Goal: Task Accomplishment & Management: Manage account settings

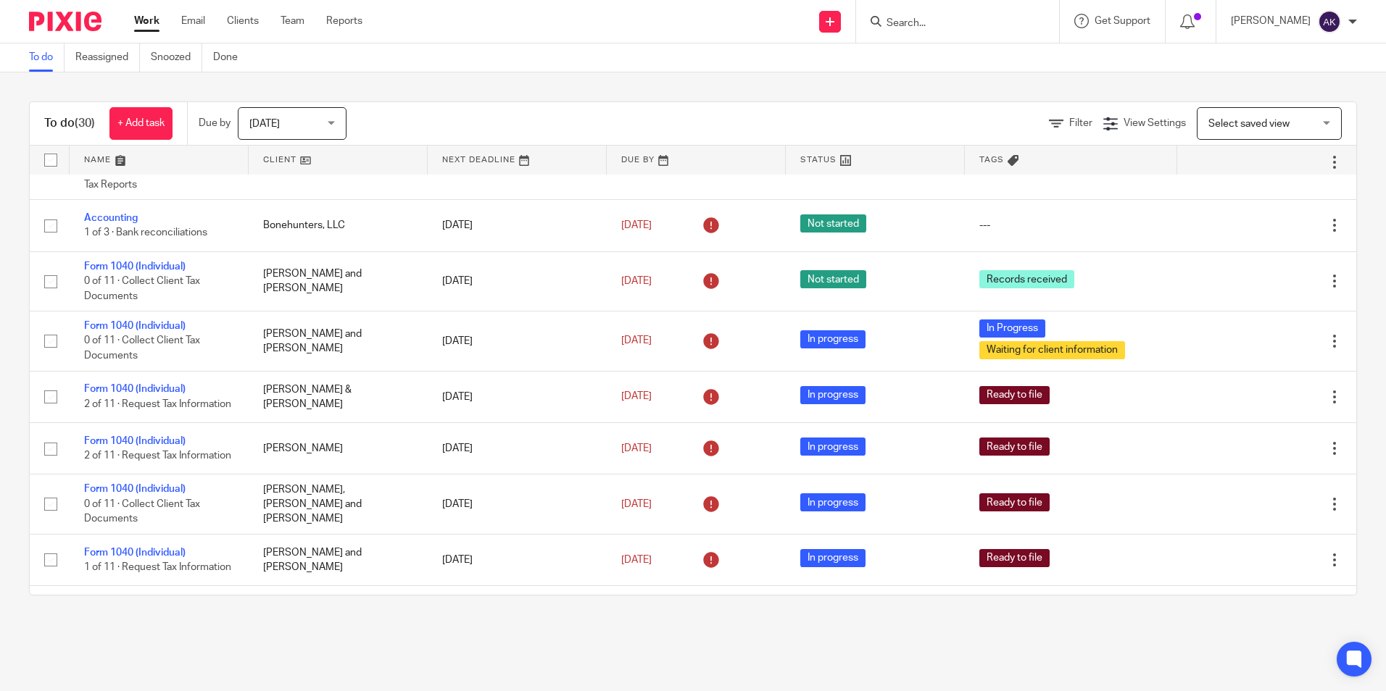
scroll to position [1015, 0]
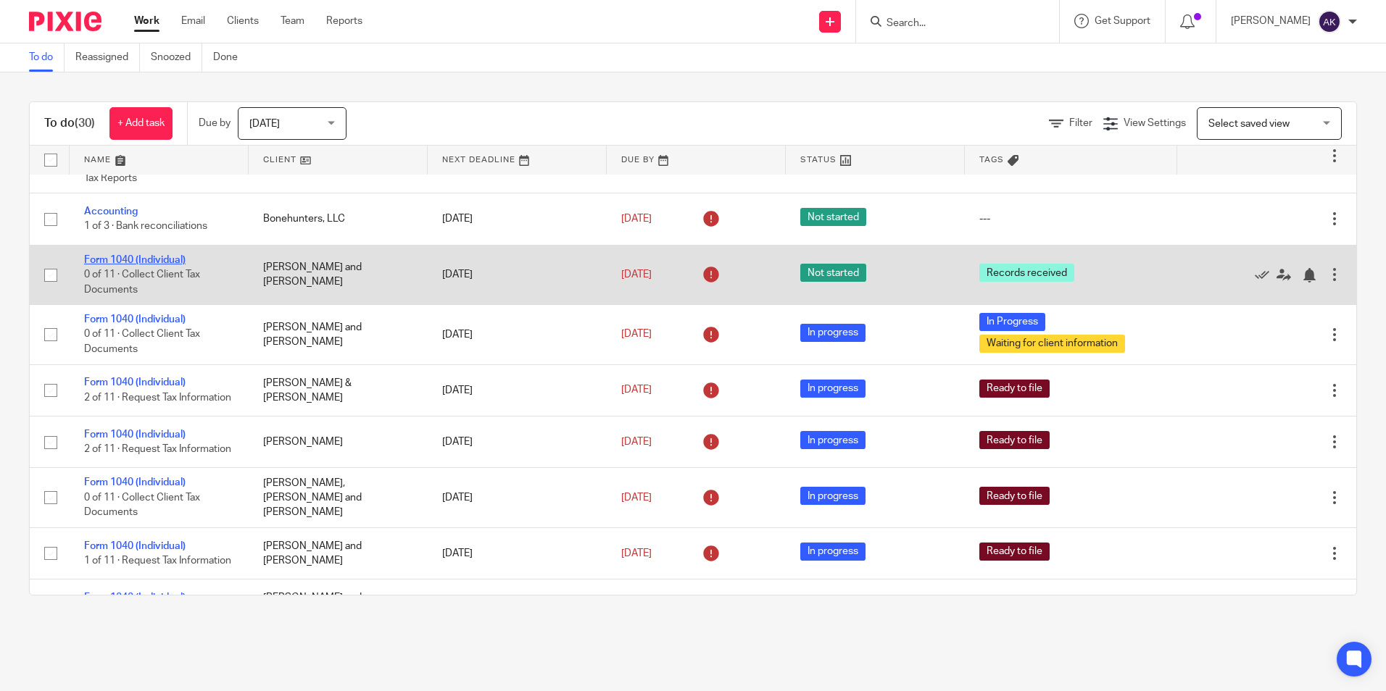
click at [130, 265] on link "Form 1040 (Individual)" at bounding box center [134, 260] width 101 height 10
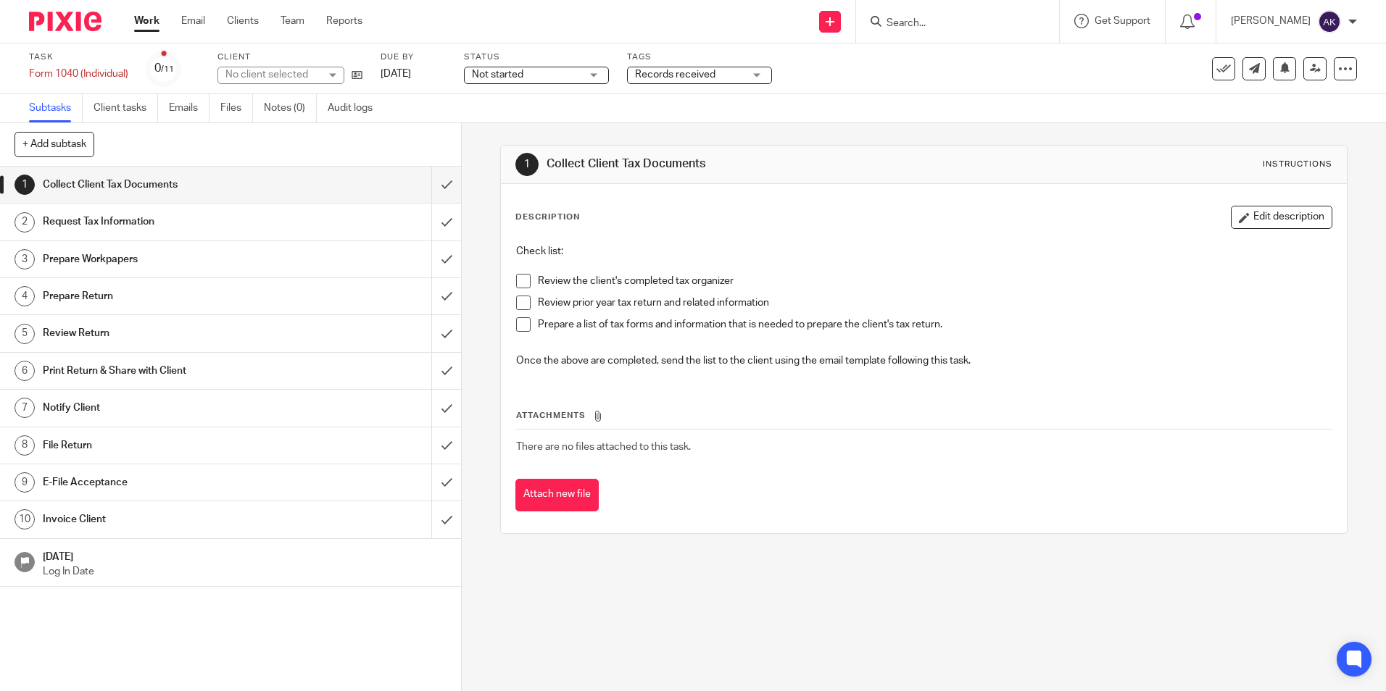
click at [697, 75] on span "Records received" at bounding box center [675, 75] width 80 height 10
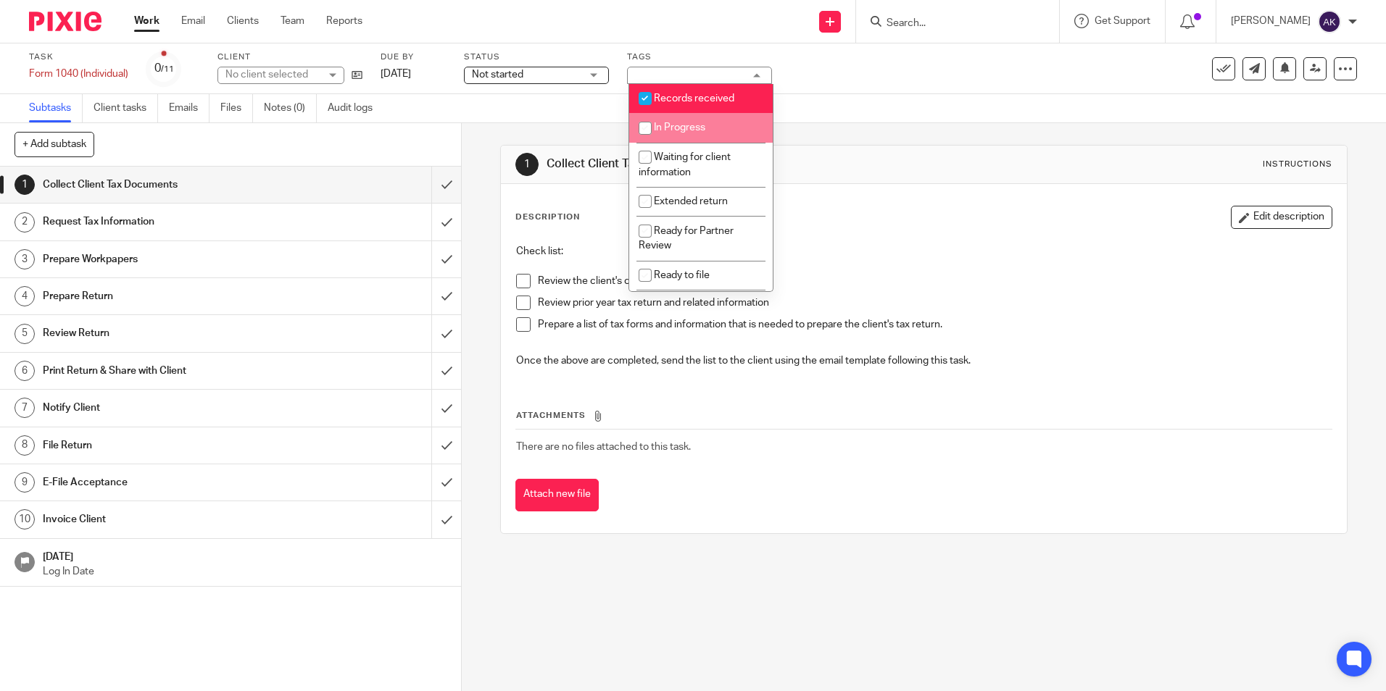
click at [700, 99] on span "Records received" at bounding box center [694, 98] width 80 height 10
checkbox input "false"
click at [702, 136] on li "In Progress" at bounding box center [700, 128] width 143 height 30
checkbox input "true"
click at [588, 75] on div "Not started Not started" at bounding box center [536, 75] width 145 height 17
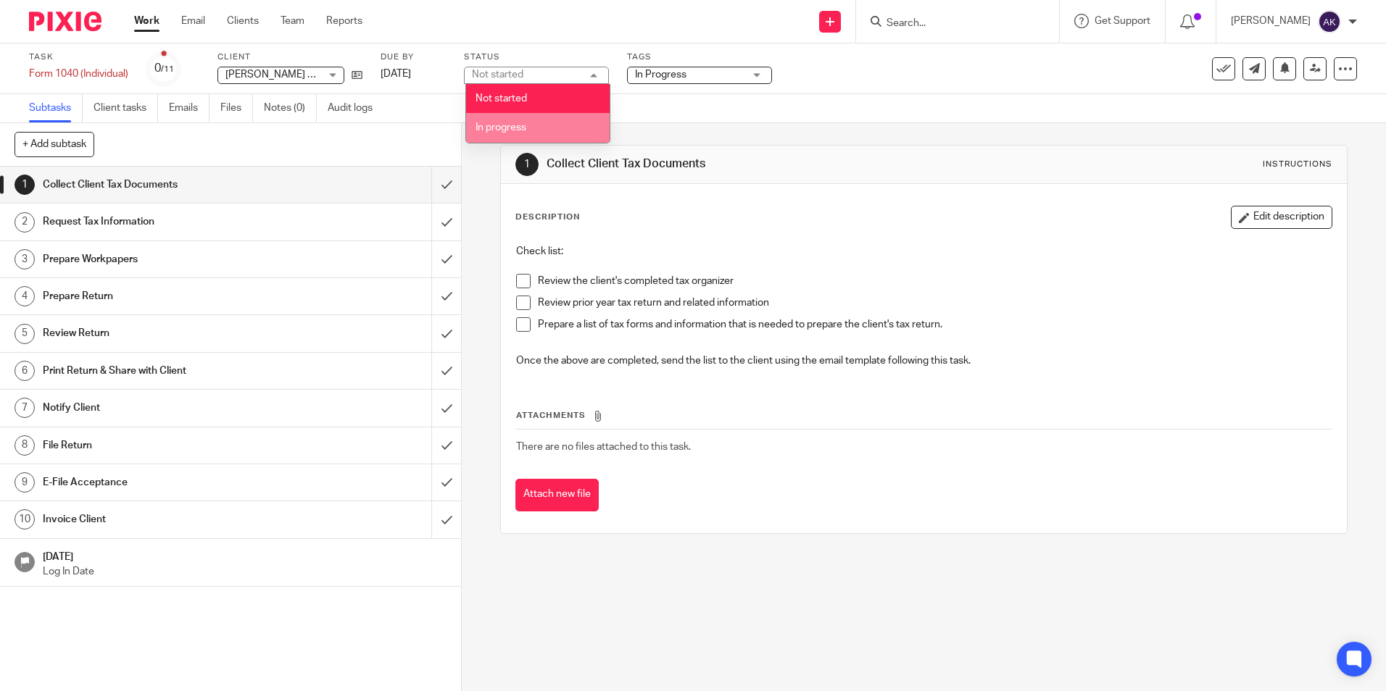
click at [559, 124] on li "In progress" at bounding box center [537, 128] width 143 height 30
click at [159, 22] on link "Work" at bounding box center [146, 21] width 25 height 14
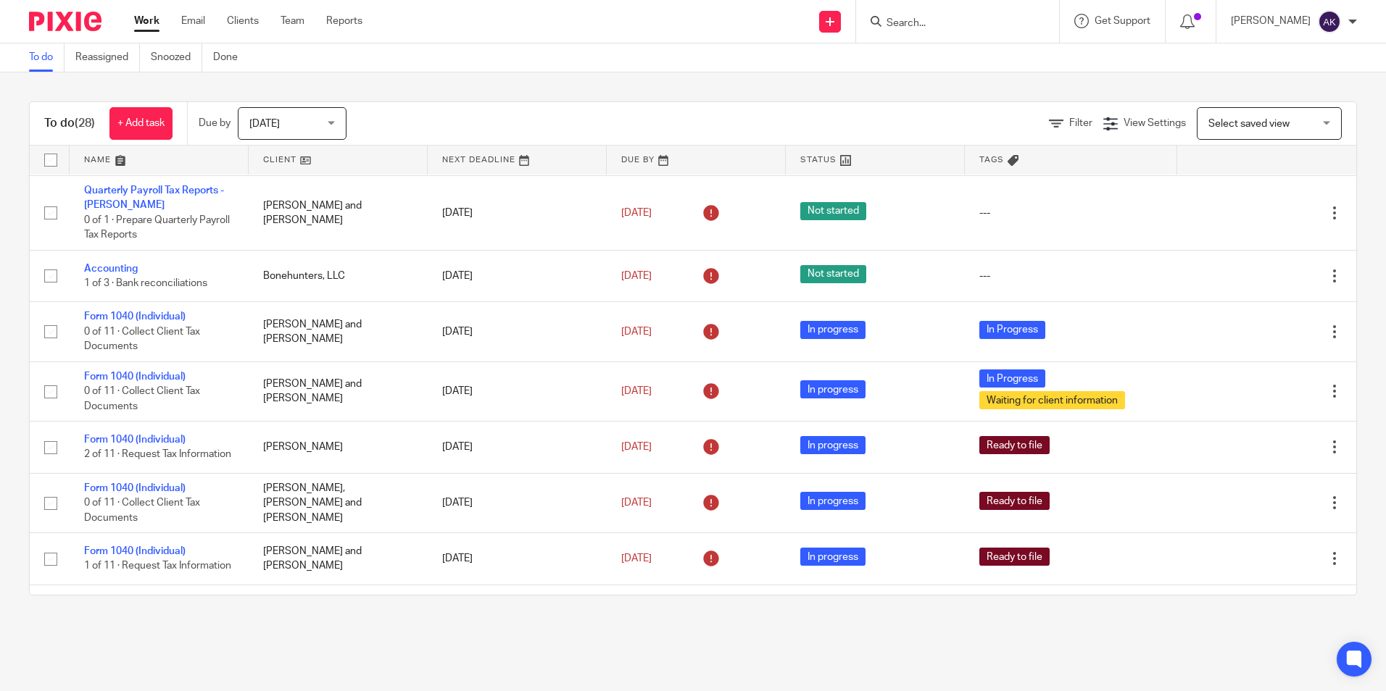
scroll to position [942, 0]
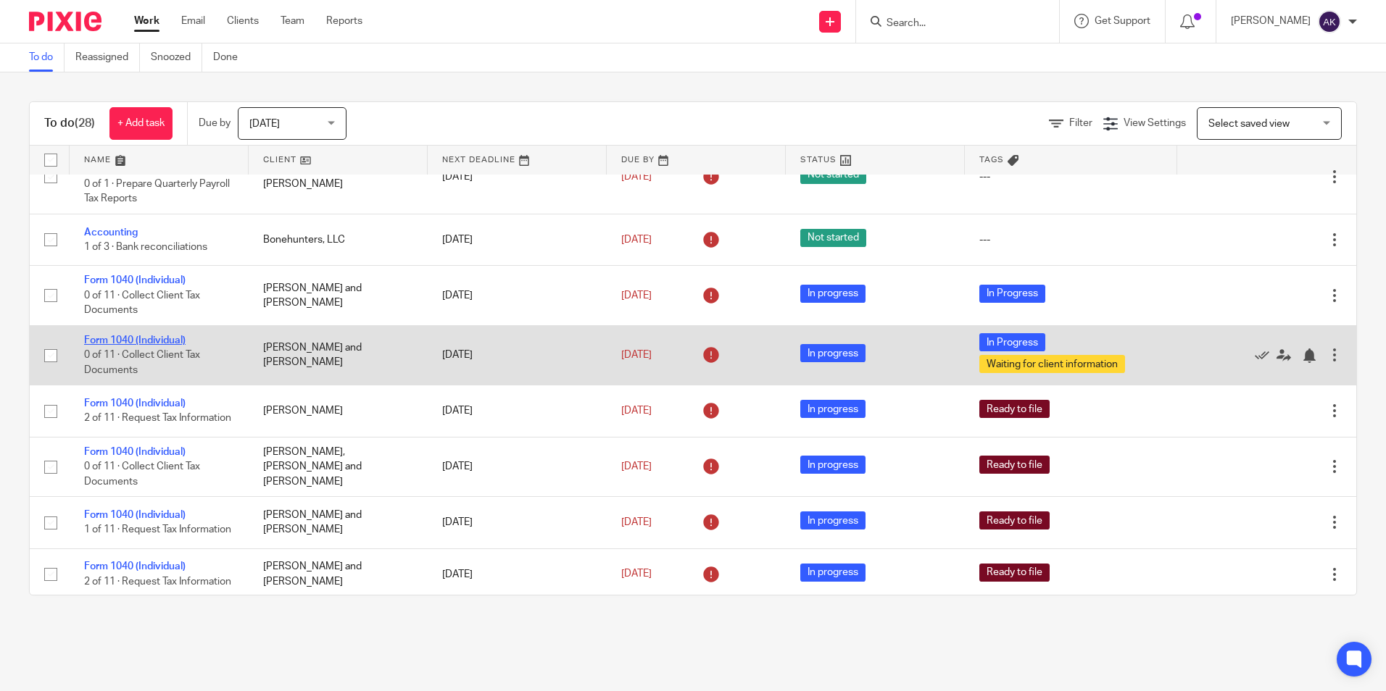
click at [186, 341] on link "Form 1040 (Individual)" at bounding box center [134, 341] width 101 height 10
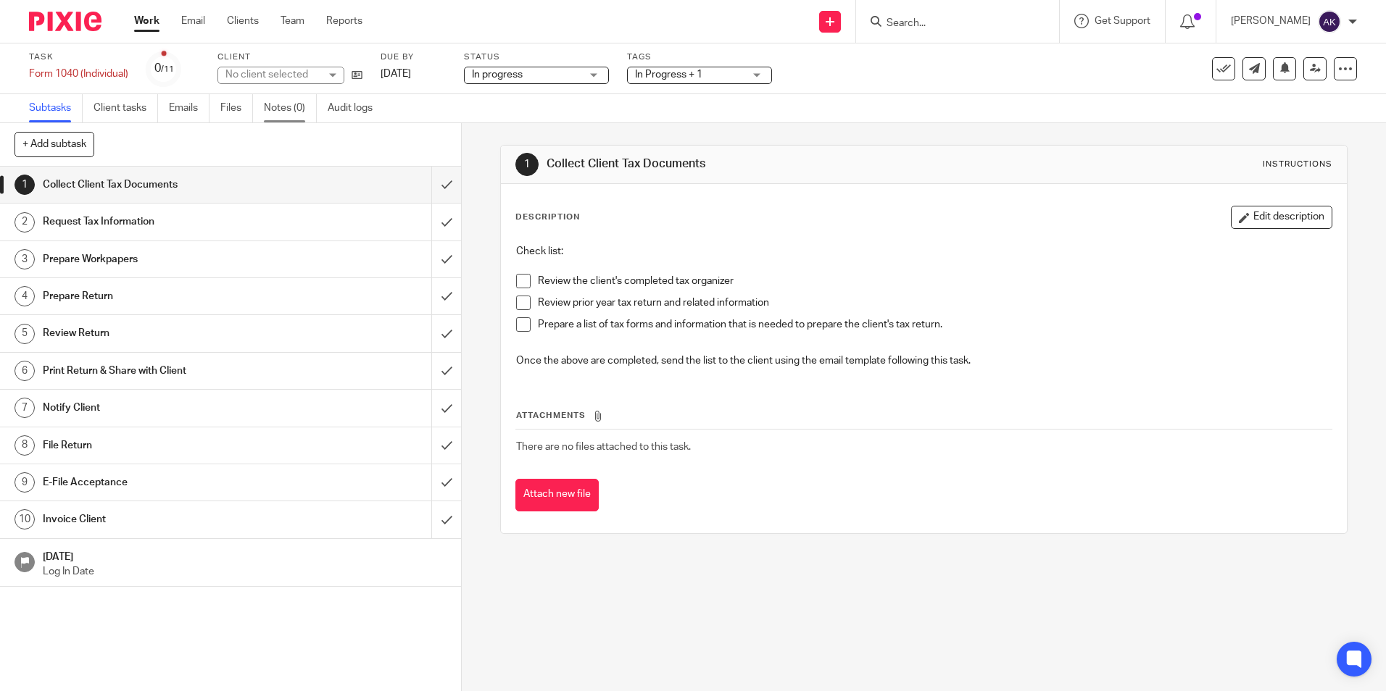
click at [272, 107] on link "Notes (0)" at bounding box center [290, 108] width 53 height 28
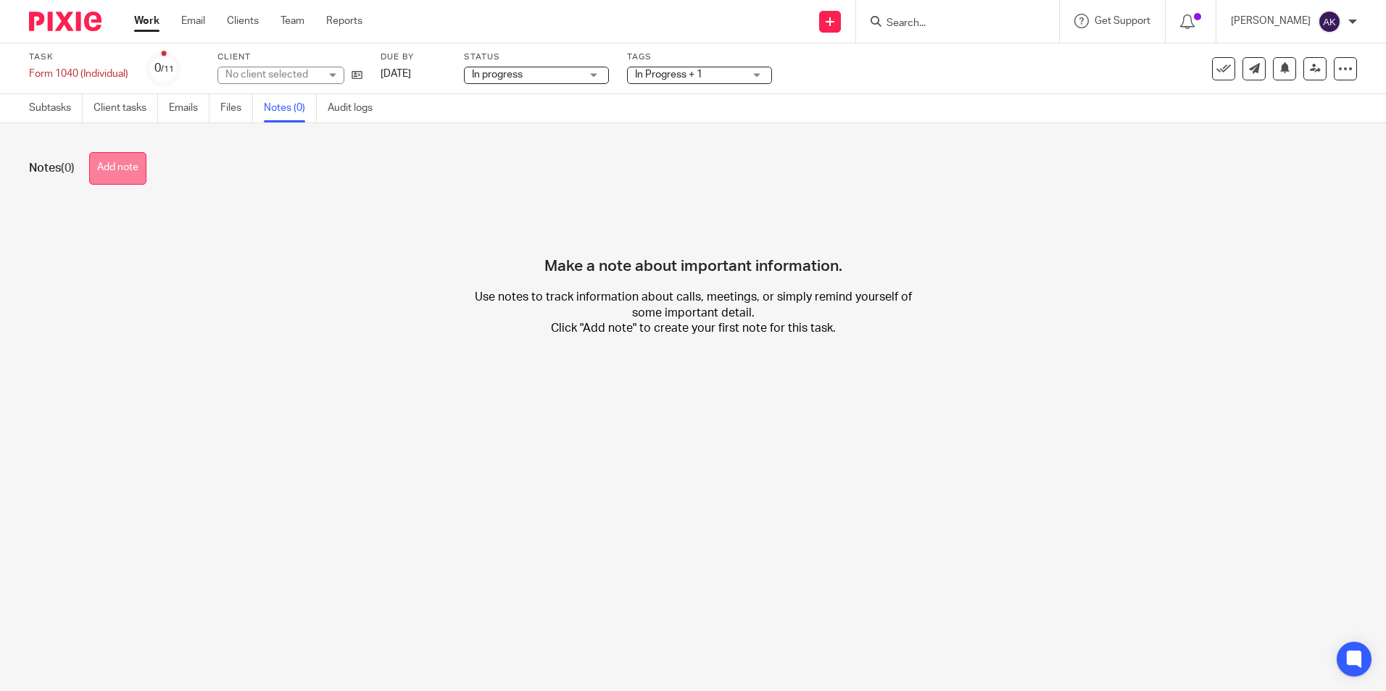
click at [136, 172] on button "Add note" at bounding box center [117, 168] width 57 height 33
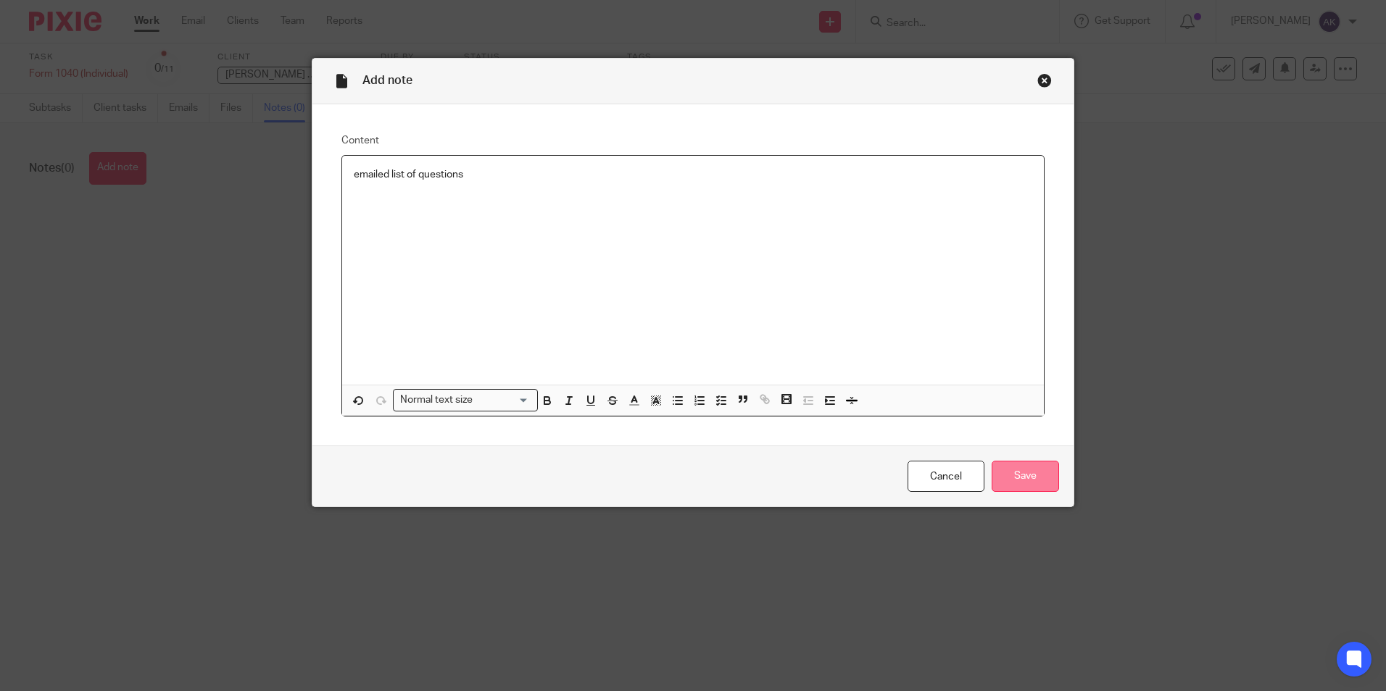
click at [1010, 468] on input "Save" at bounding box center [1024, 476] width 67 height 31
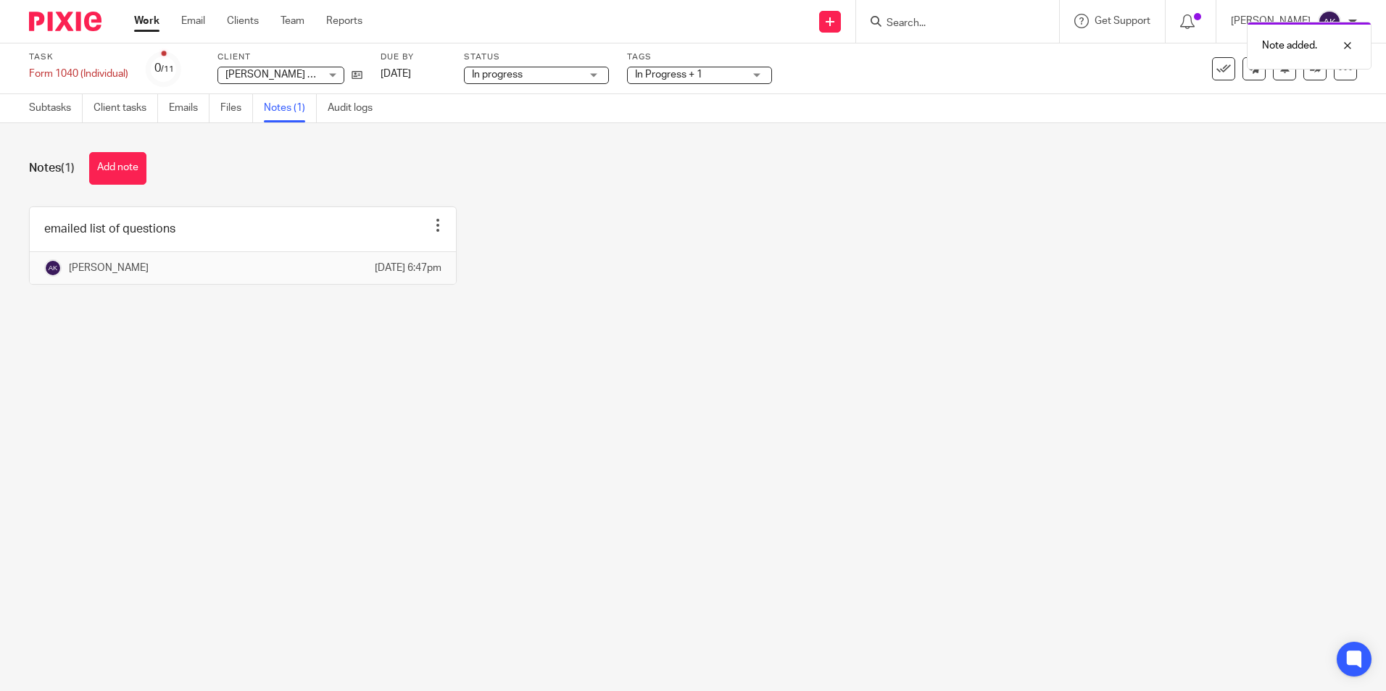
click at [139, 20] on link "Work" at bounding box center [146, 21] width 25 height 14
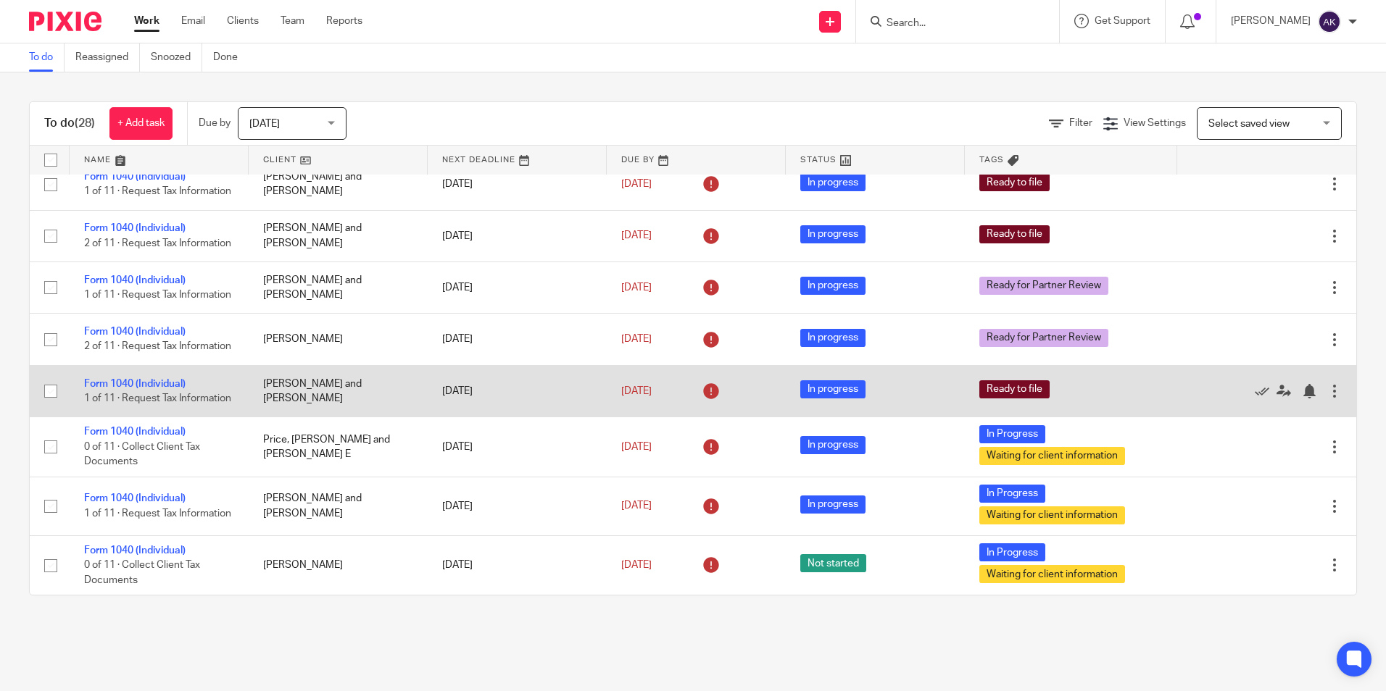
scroll to position [1331, 0]
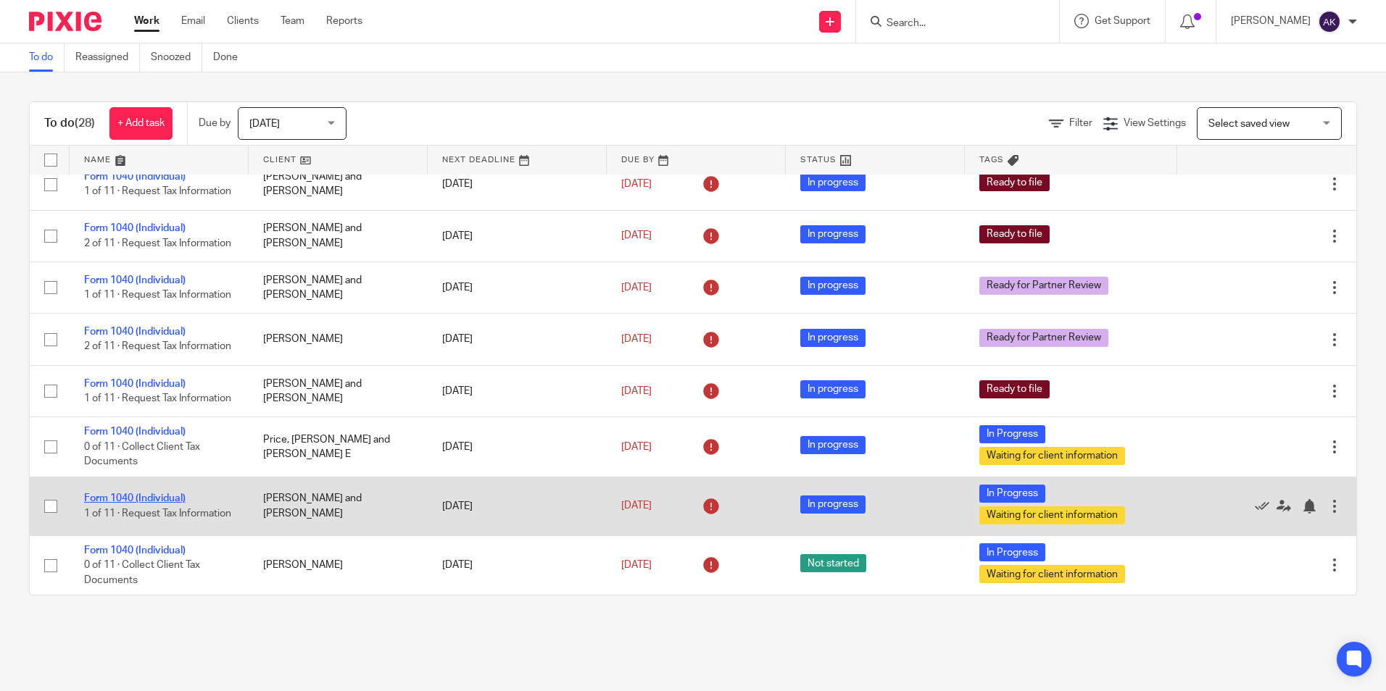
click at [180, 494] on link "Form 1040 (Individual)" at bounding box center [134, 499] width 101 height 10
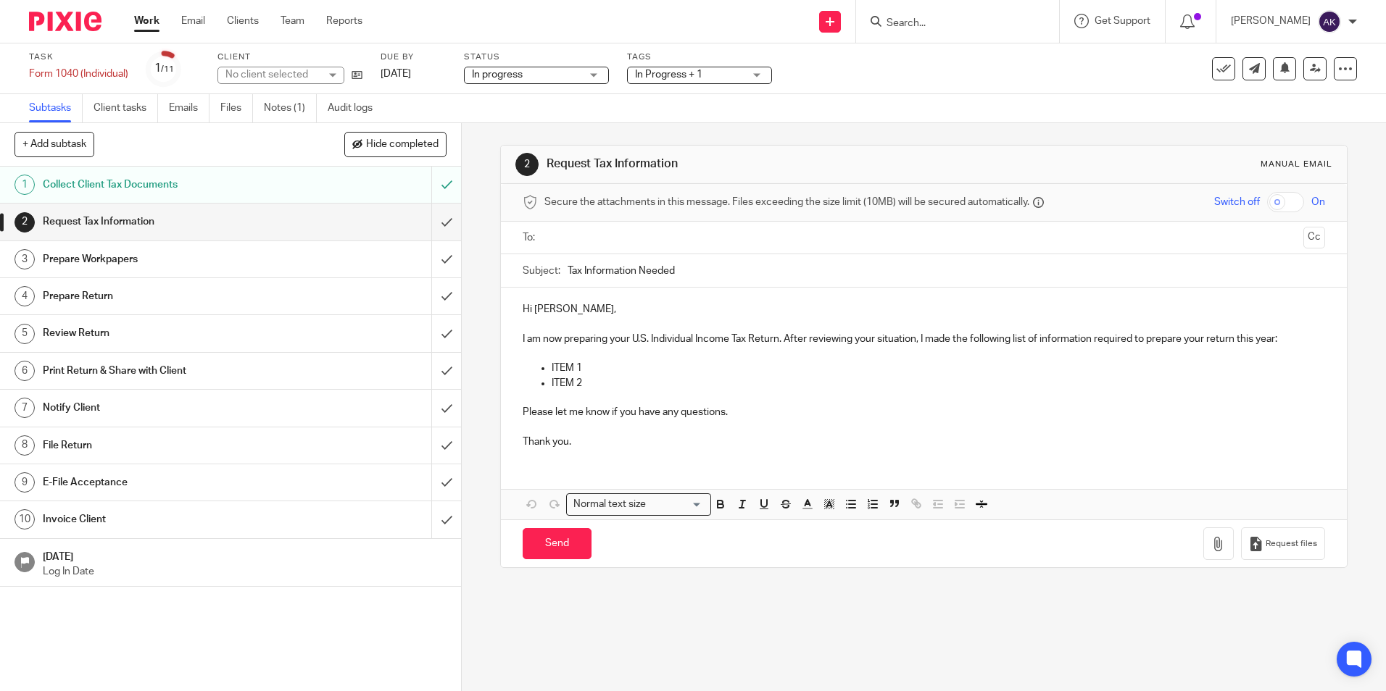
click at [759, 75] on div "In Progress + 1" at bounding box center [699, 75] width 145 height 17
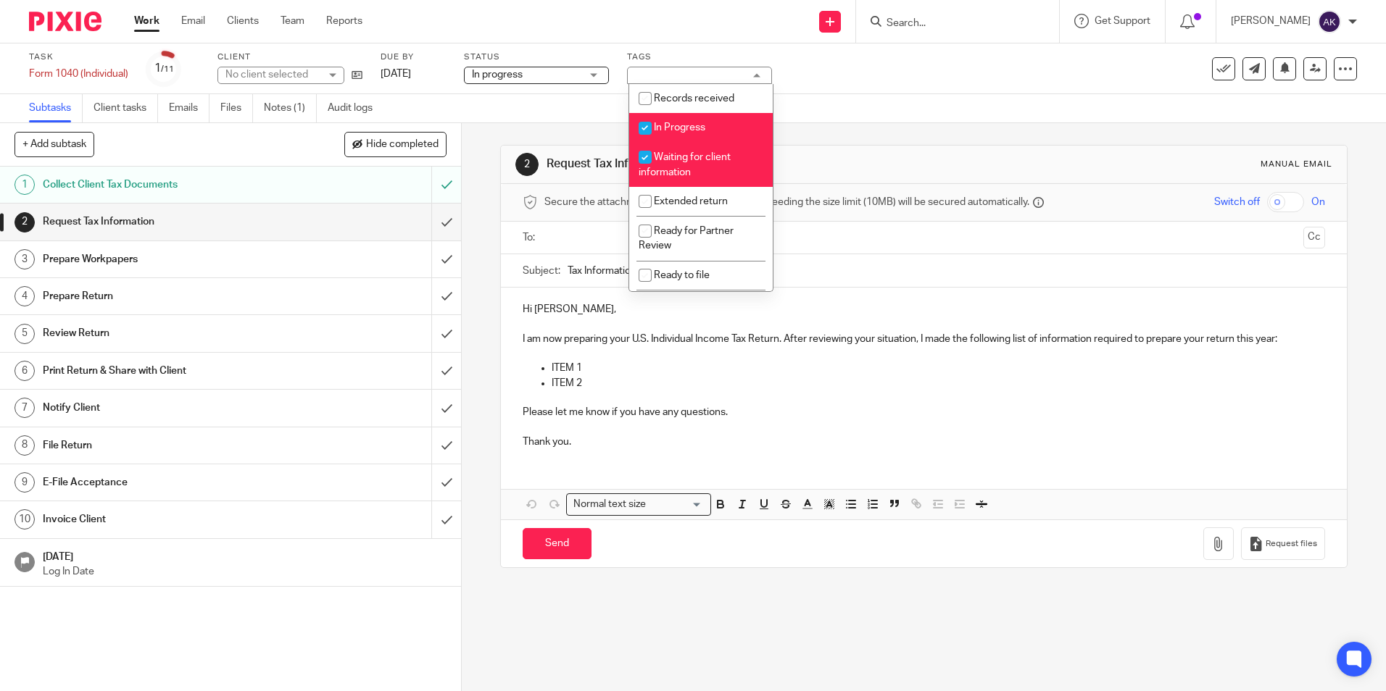
click at [698, 157] on span "Waiting for client information" at bounding box center [684, 164] width 92 height 25
checkbox input "false"
click at [699, 130] on span "In Progress" at bounding box center [679, 127] width 51 height 10
checkbox input "false"
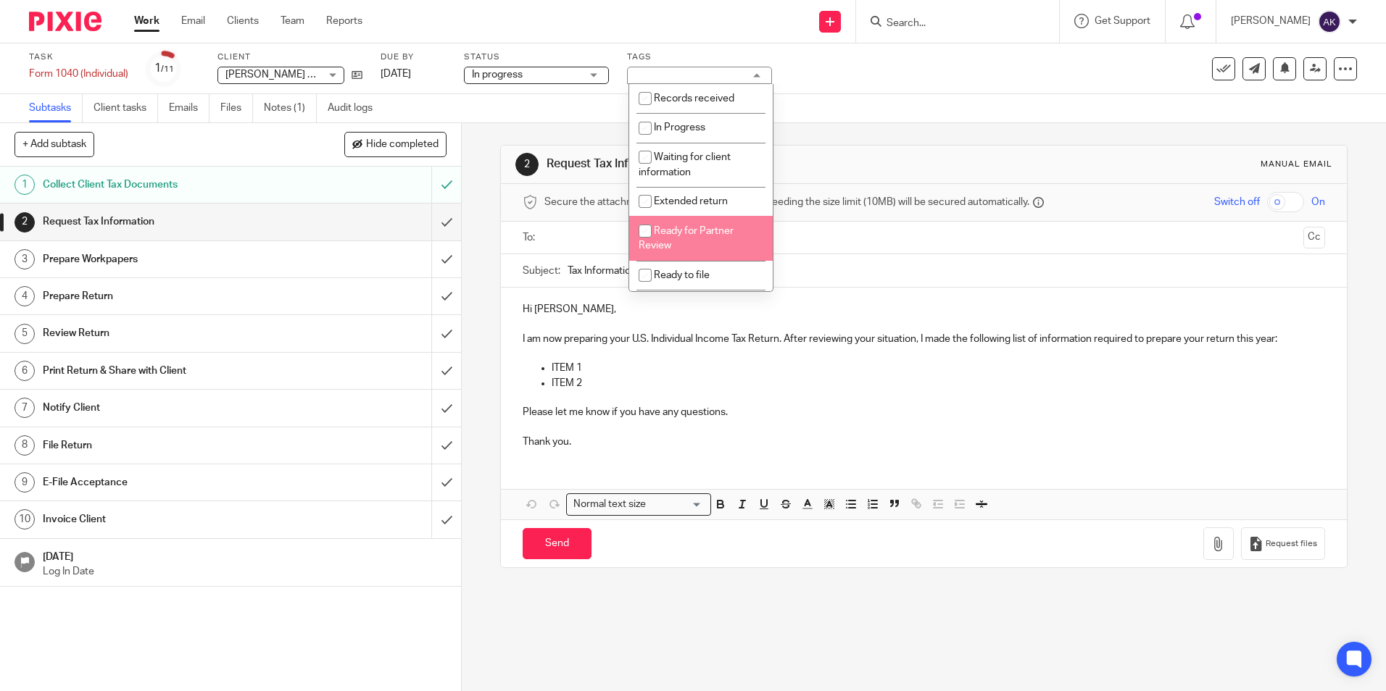
click at [696, 242] on li "Ready for Partner Review" at bounding box center [700, 238] width 143 height 44
checkbox input "true"
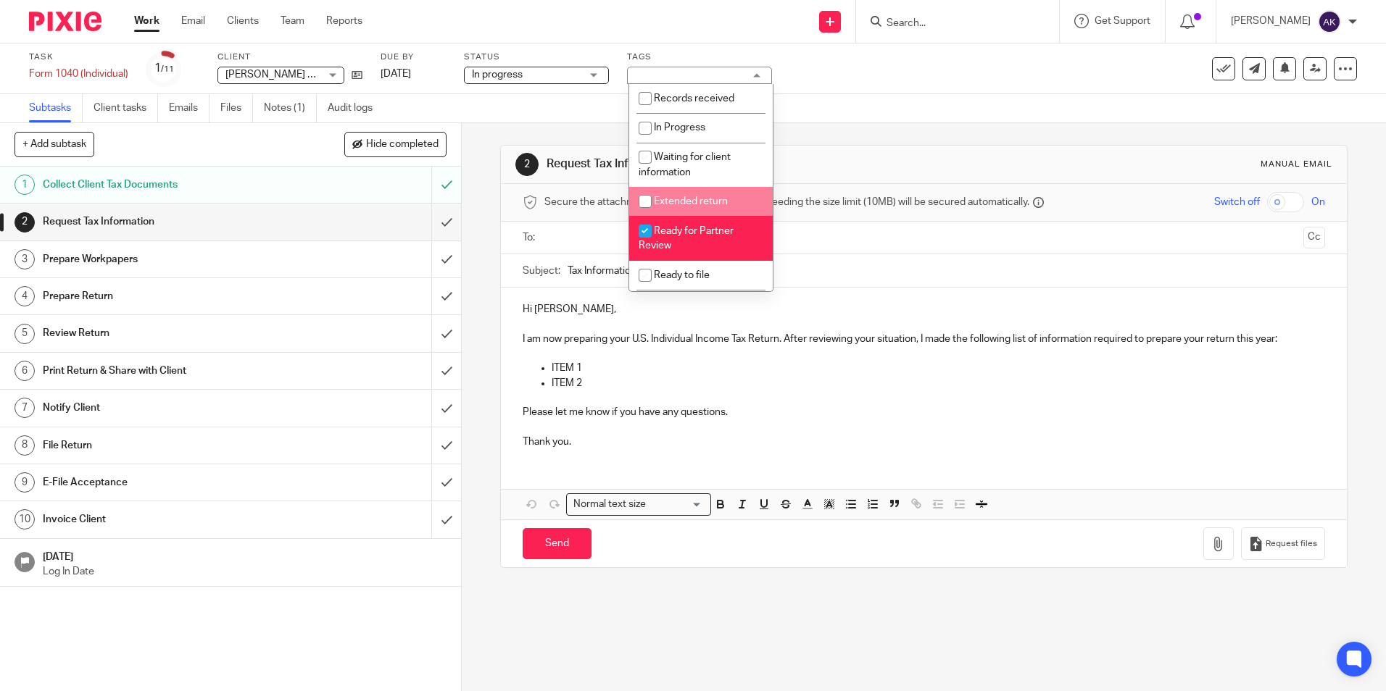
click at [160, 22] on ul "Work Email Clients Team Reports" at bounding box center [259, 21] width 250 height 14
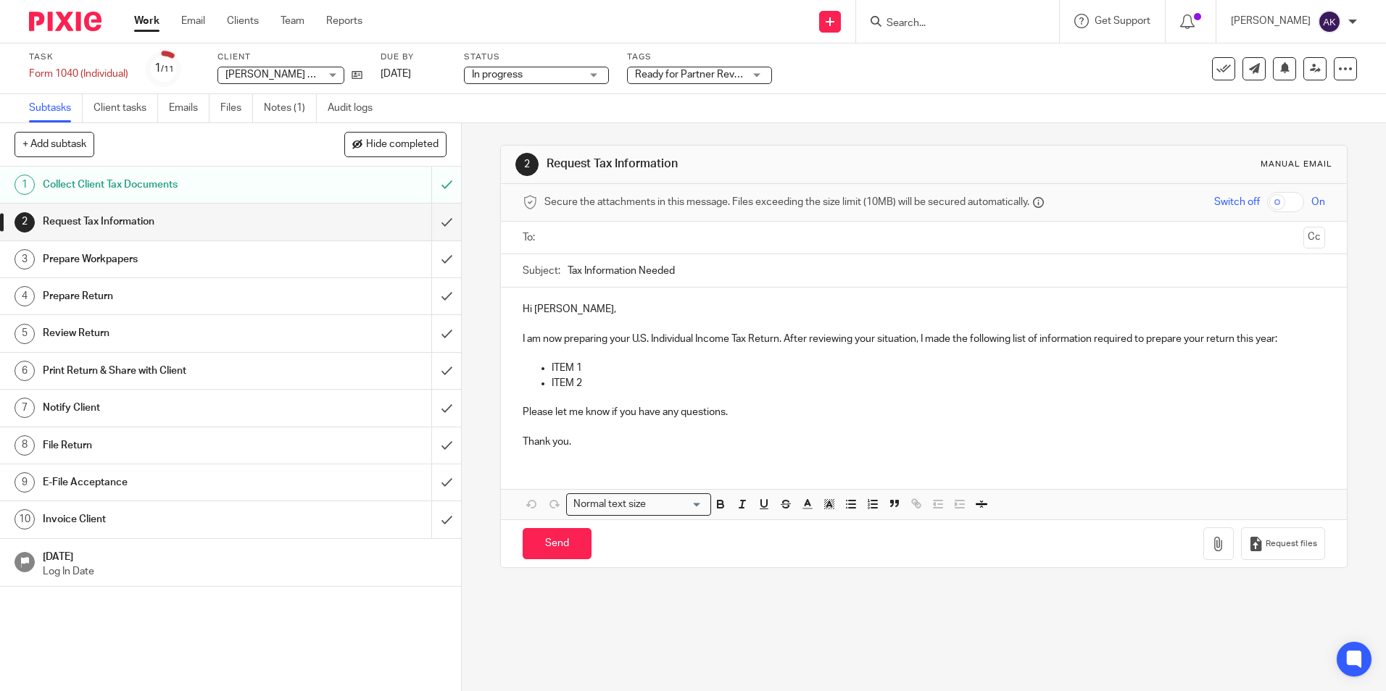
click at [157, 25] on link "Work" at bounding box center [146, 21] width 25 height 14
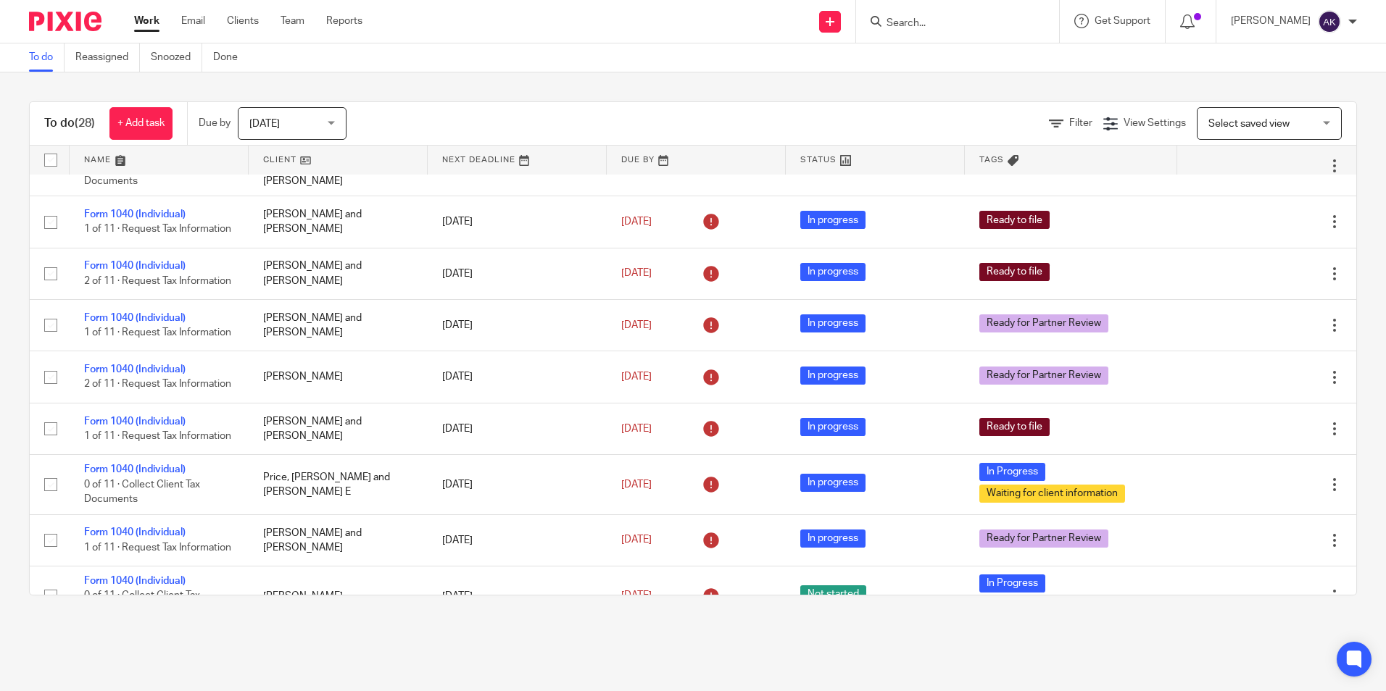
scroll to position [1331, 0]
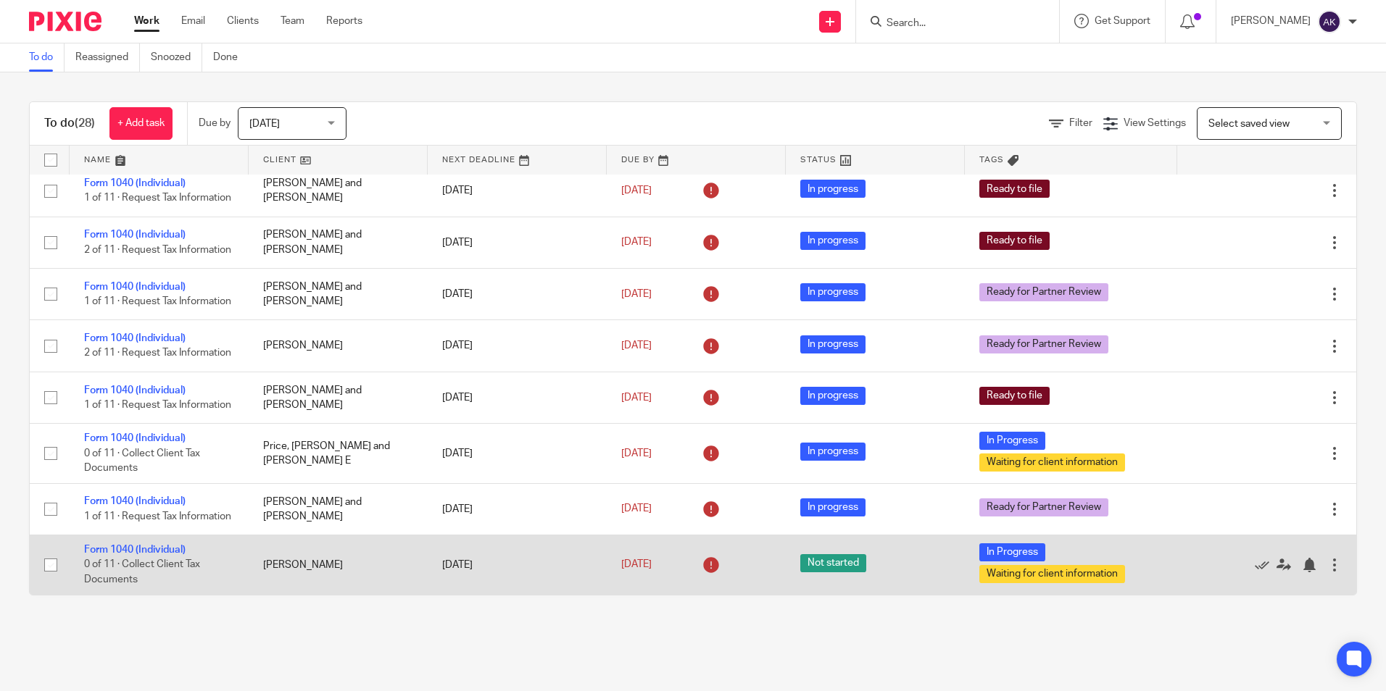
click at [143, 544] on td "Form 1040 (Individual) 0 of 11 · Collect Client Tax Documents" at bounding box center [159, 565] width 179 height 59
click at [150, 551] on link "Form 1040 (Individual)" at bounding box center [134, 550] width 101 height 10
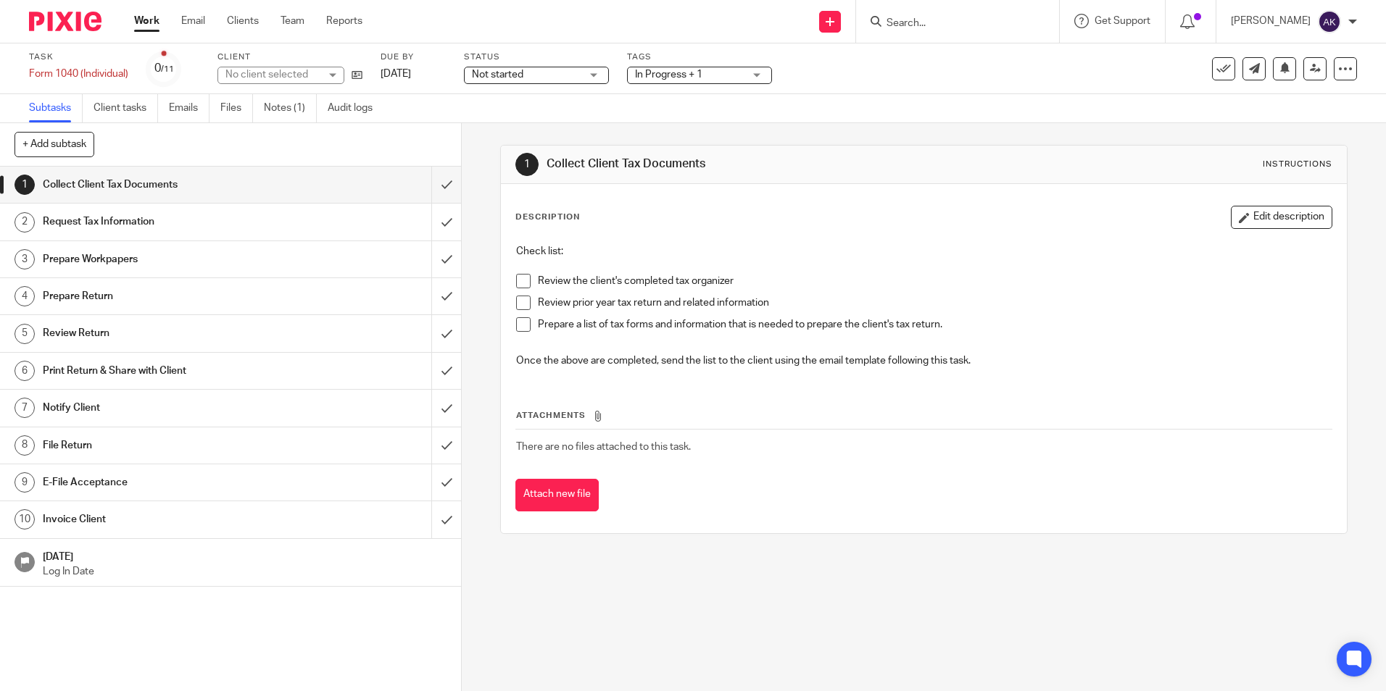
click at [741, 70] on span "In Progress + 1" at bounding box center [689, 74] width 109 height 15
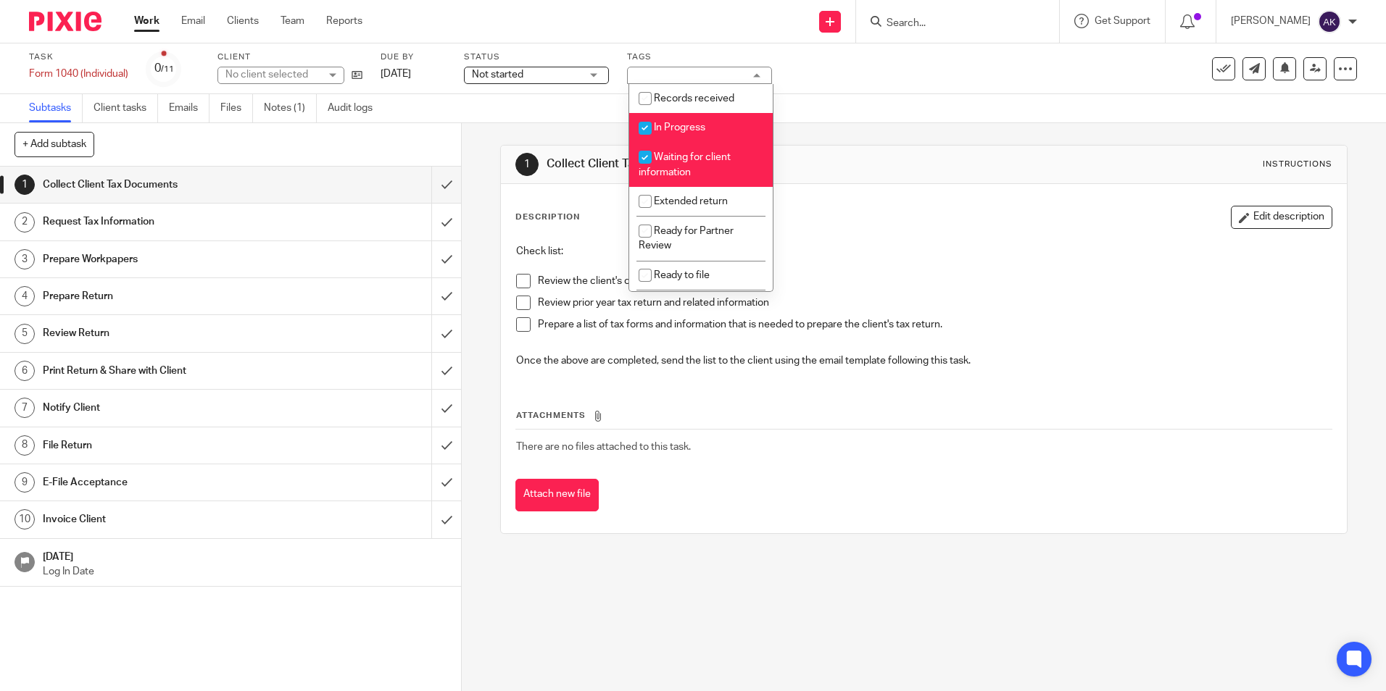
click at [715, 124] on li "In Progress" at bounding box center [700, 128] width 143 height 30
checkbox input "false"
drag, startPoint x: 710, startPoint y: 162, endPoint x: 691, endPoint y: 225, distance: 65.1
click at [707, 172] on li "Waiting for client information" at bounding box center [700, 165] width 143 height 44
checkbox input "false"
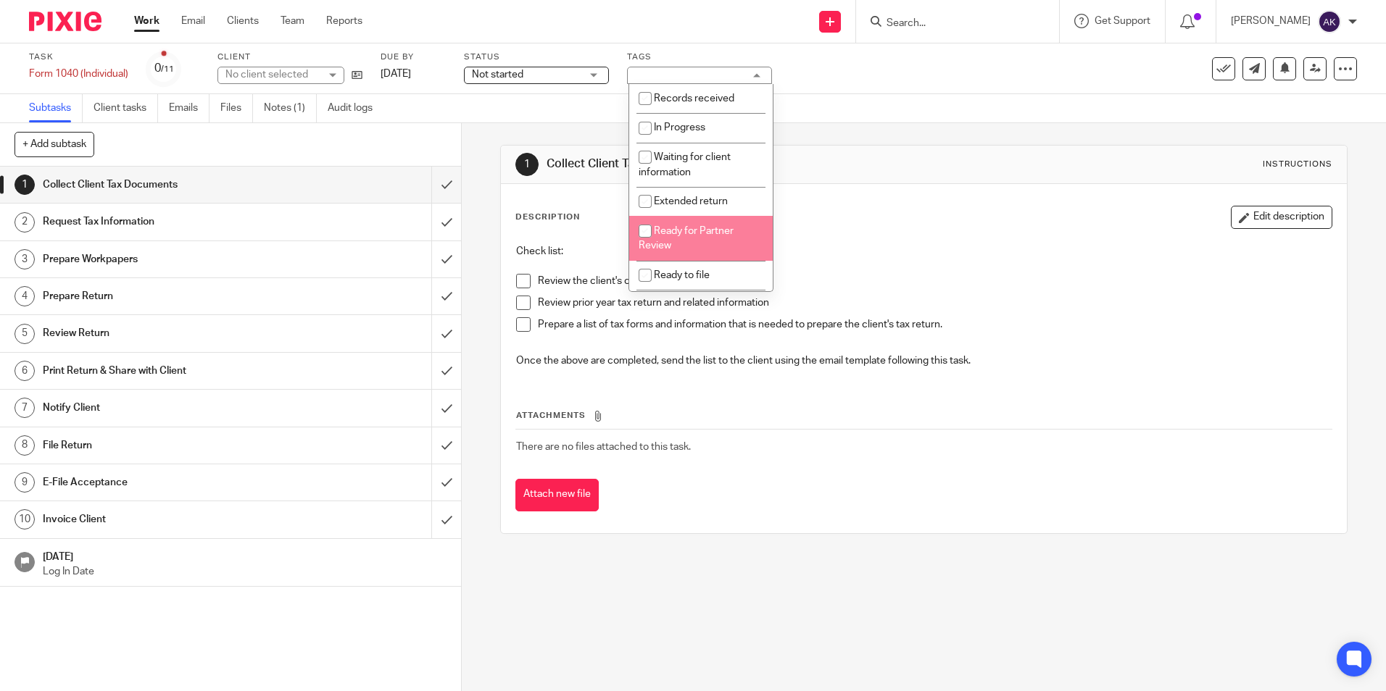
click at [689, 241] on li "Ready for Partner Review" at bounding box center [700, 238] width 143 height 44
checkbox input "true"
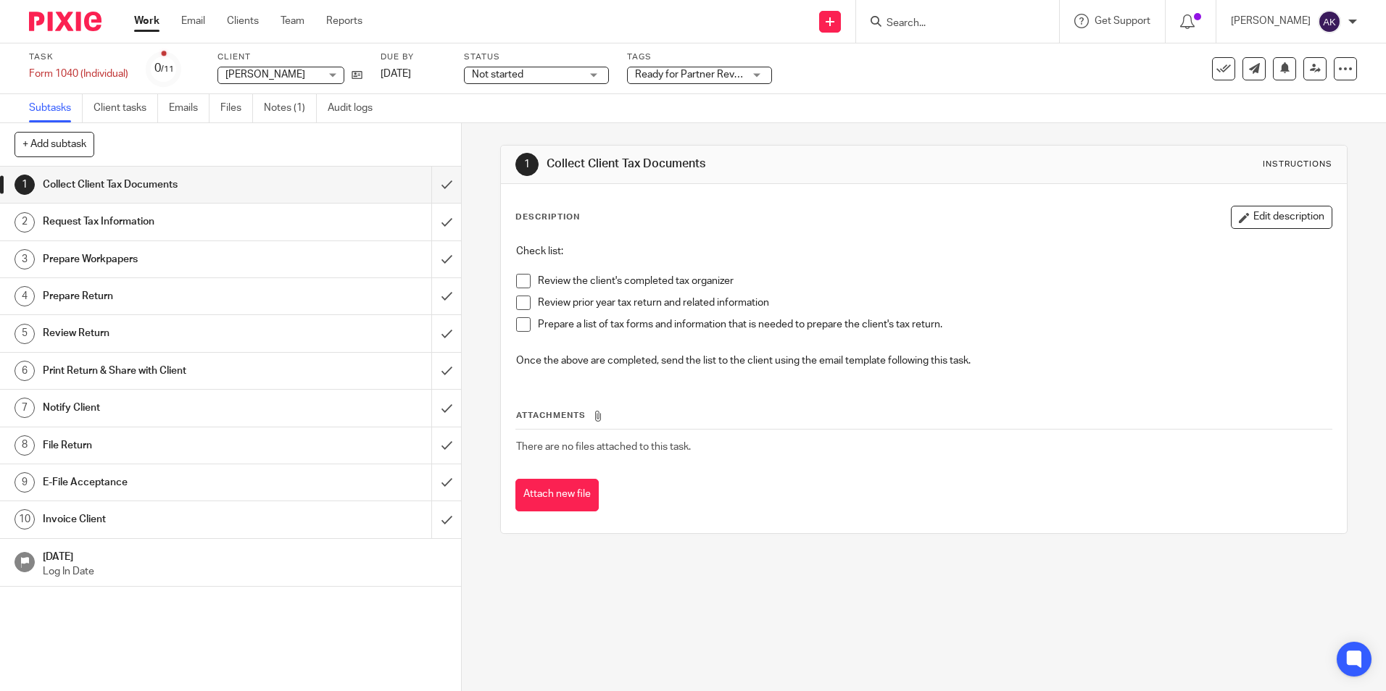
click at [501, 72] on span "Not started" at bounding box center [497, 75] width 51 height 10
drag, startPoint x: 511, startPoint y: 122, endPoint x: 445, endPoint y: 97, distance: 70.7
click at [511, 123] on span "In progress" at bounding box center [500, 127] width 51 height 10
click at [148, 20] on link "Work" at bounding box center [146, 21] width 25 height 14
